Goal: Information Seeking & Learning: Learn about a topic

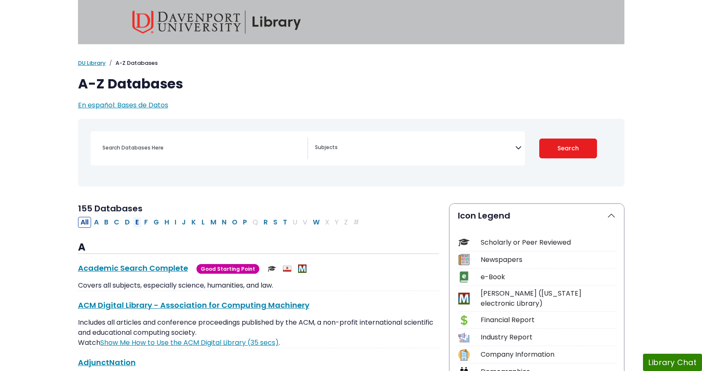
click at [139, 223] on button "E" at bounding box center [137, 222] width 8 height 11
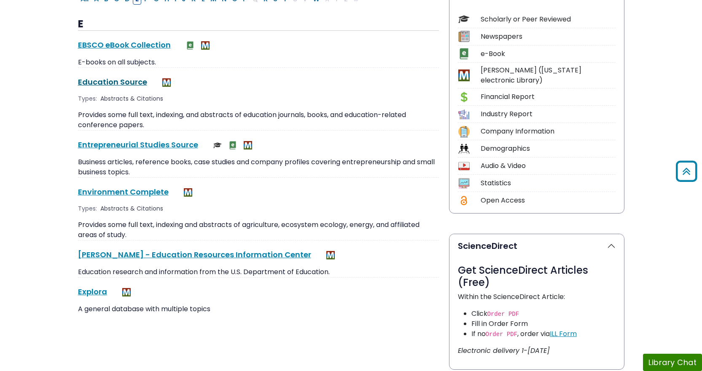
scroll to position [211, 0]
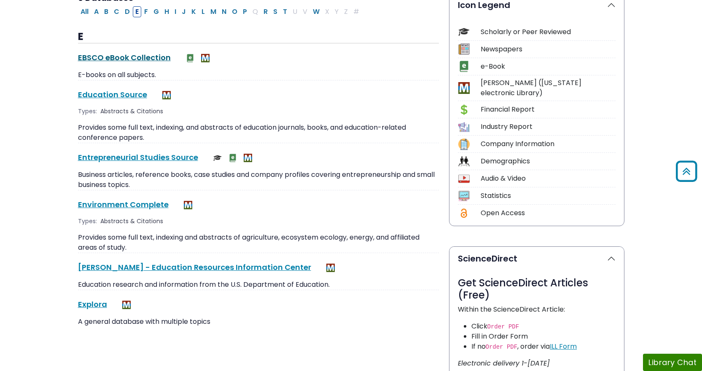
click at [127, 57] on link "EBSCO eBook Collection This link opens in a new window" at bounding box center [124, 57] width 93 height 11
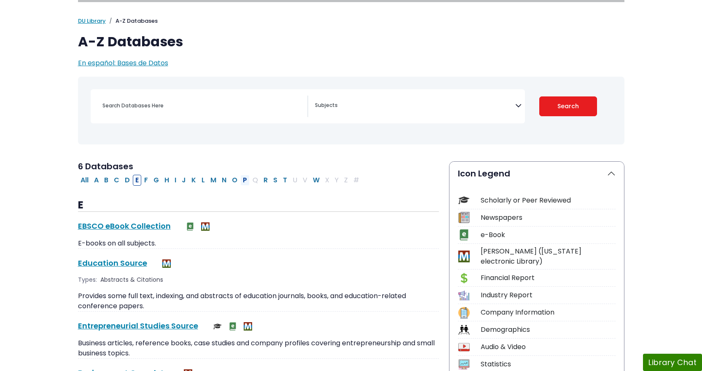
click at [244, 182] on button "P" at bounding box center [244, 180] width 9 height 11
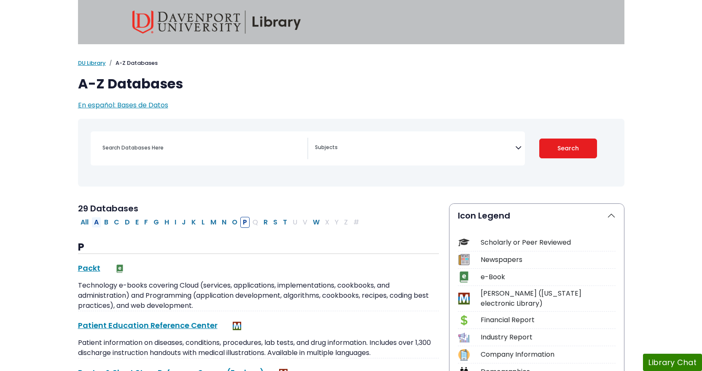
click at [99, 222] on button "A" at bounding box center [96, 222] width 10 height 11
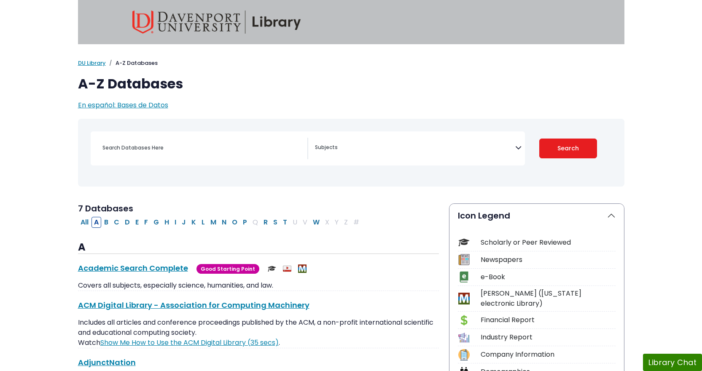
click at [521, 148] on icon "Search filters" at bounding box center [518, 146] width 6 height 13
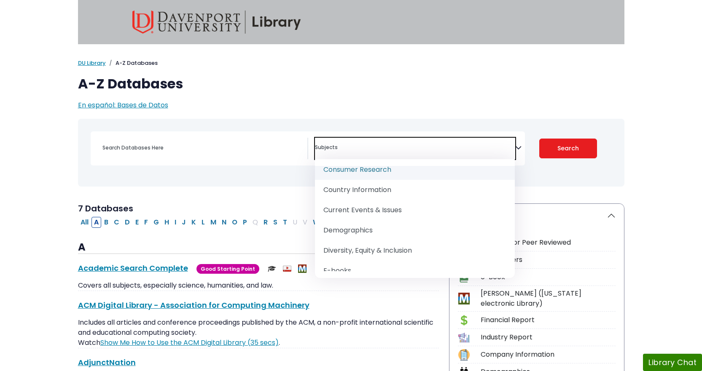
scroll to position [295, 0]
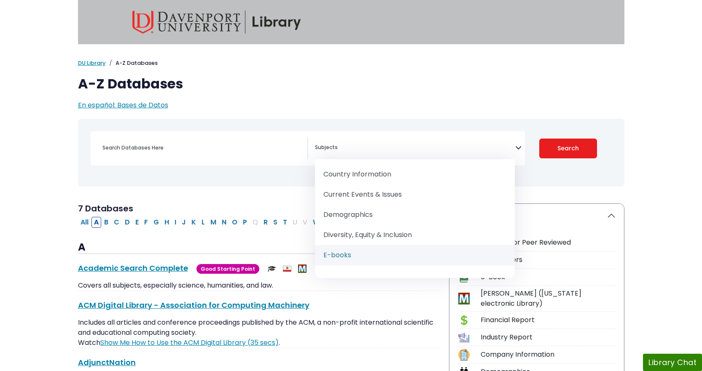
select select "219052"
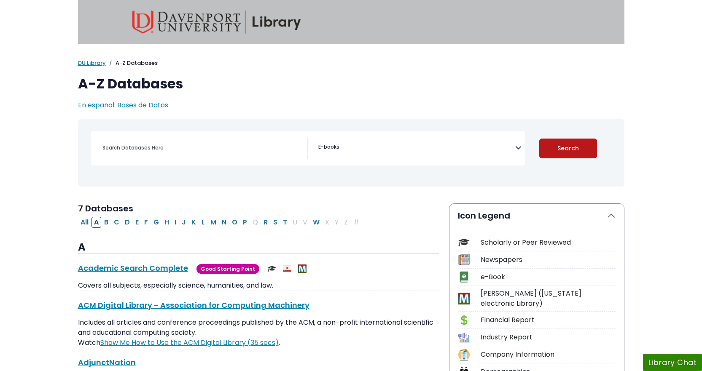
click at [571, 149] on button "Search" at bounding box center [568, 149] width 58 height 20
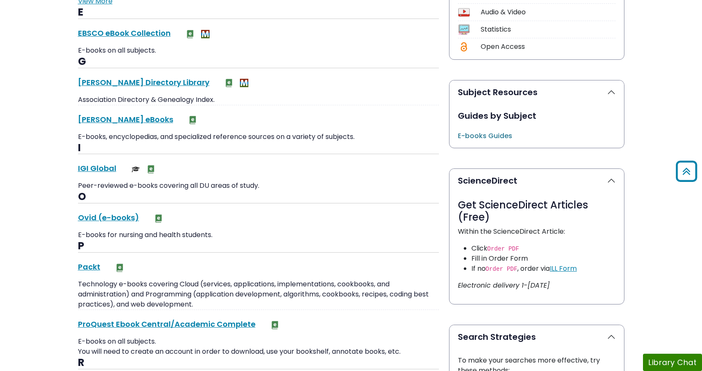
scroll to position [422, 0]
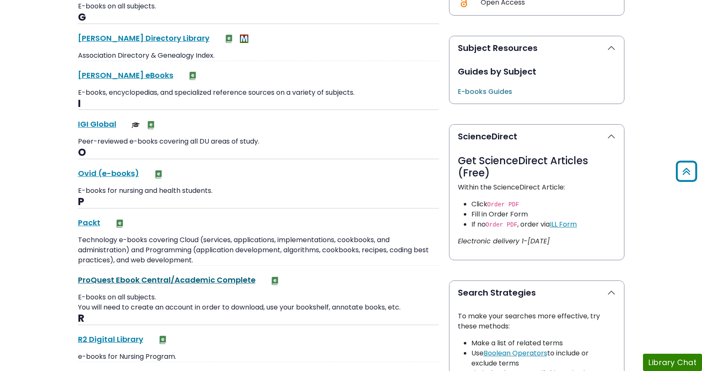
click at [142, 279] on link "ProQuest Ebook Central/Academic Complete This link opens in a new window" at bounding box center [167, 280] width 178 height 11
